Goal: Find contact information: Find contact information

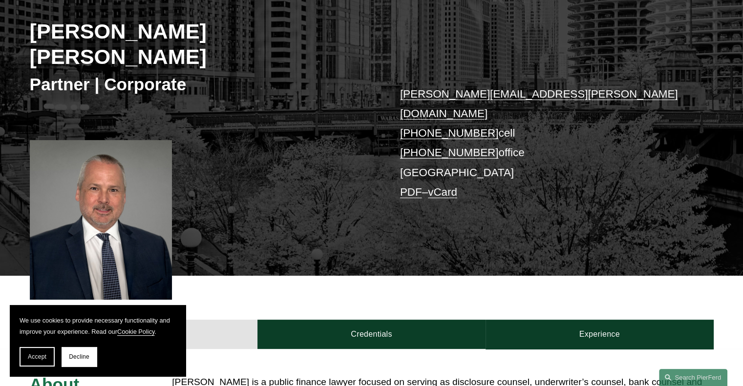
scroll to position [90, 0]
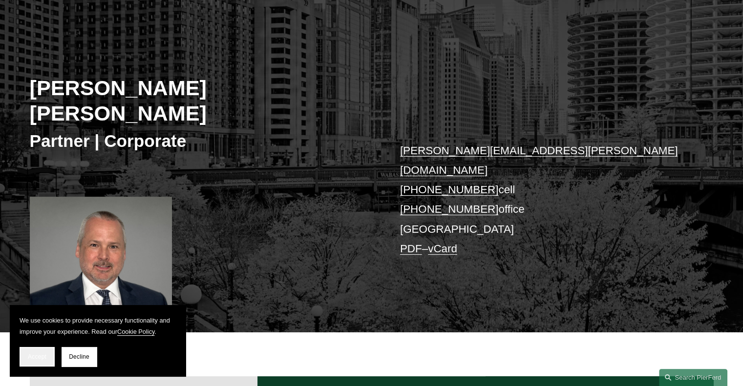
click at [41, 359] on span "Accept" at bounding box center [37, 357] width 19 height 7
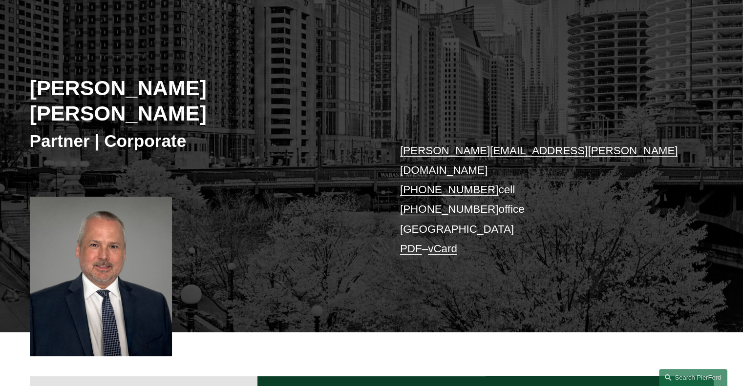
click at [443, 243] on link "vCard" at bounding box center [442, 249] width 29 height 12
drag, startPoint x: 482, startPoint y: 147, endPoint x: 416, endPoint y: 148, distance: 66.9
click at [416, 148] on p "[PERSON_NAME][EMAIL_ADDRESS][PERSON_NAME][DOMAIN_NAME] [PHONE_NUMBER] cell [PHO…" at bounding box center [542, 200] width 285 height 118
copy link "816.896.7656"
click at [523, 141] on p "[PERSON_NAME][EMAIL_ADDRESS][PERSON_NAME][DOMAIN_NAME] [PHONE_NUMBER] cell [PHO…" at bounding box center [542, 200] width 285 height 118
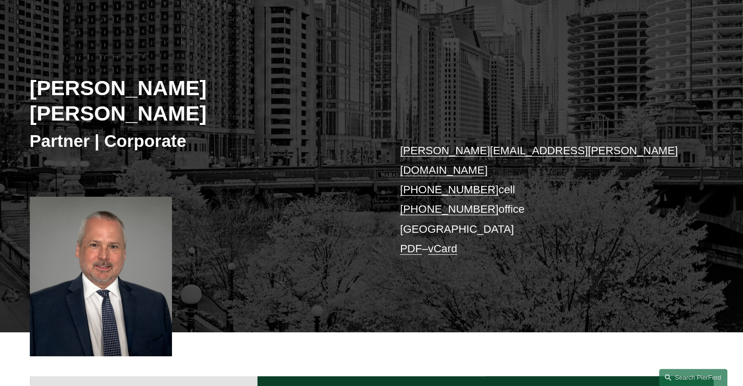
click at [514, 145] on link "[PERSON_NAME][EMAIL_ADDRESS][PERSON_NAME][DOMAIN_NAME]" at bounding box center [539, 161] width 278 height 32
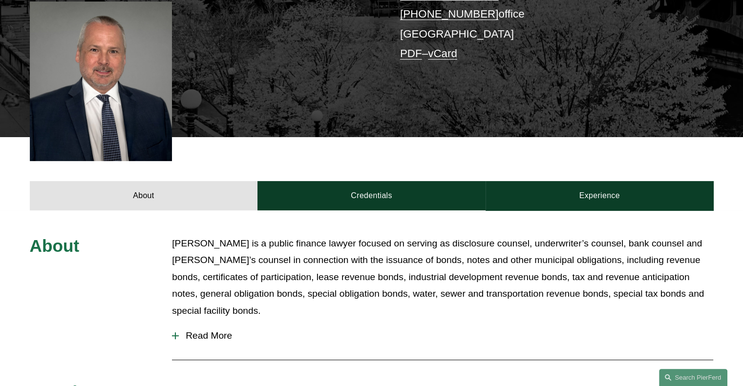
scroll to position [188, 0]
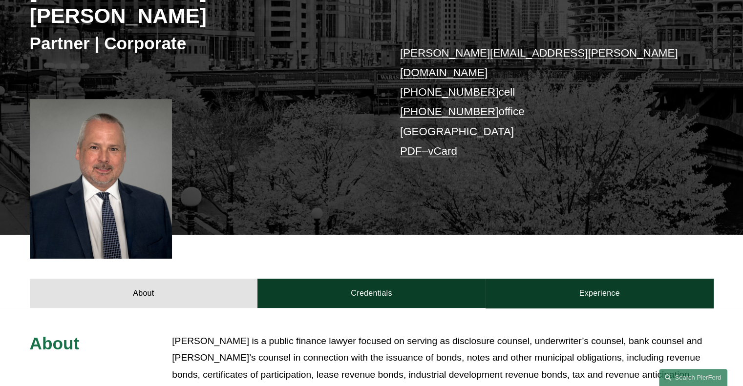
click at [417, 145] on link "PDF" at bounding box center [411, 151] width 22 height 12
